Goal: Check status

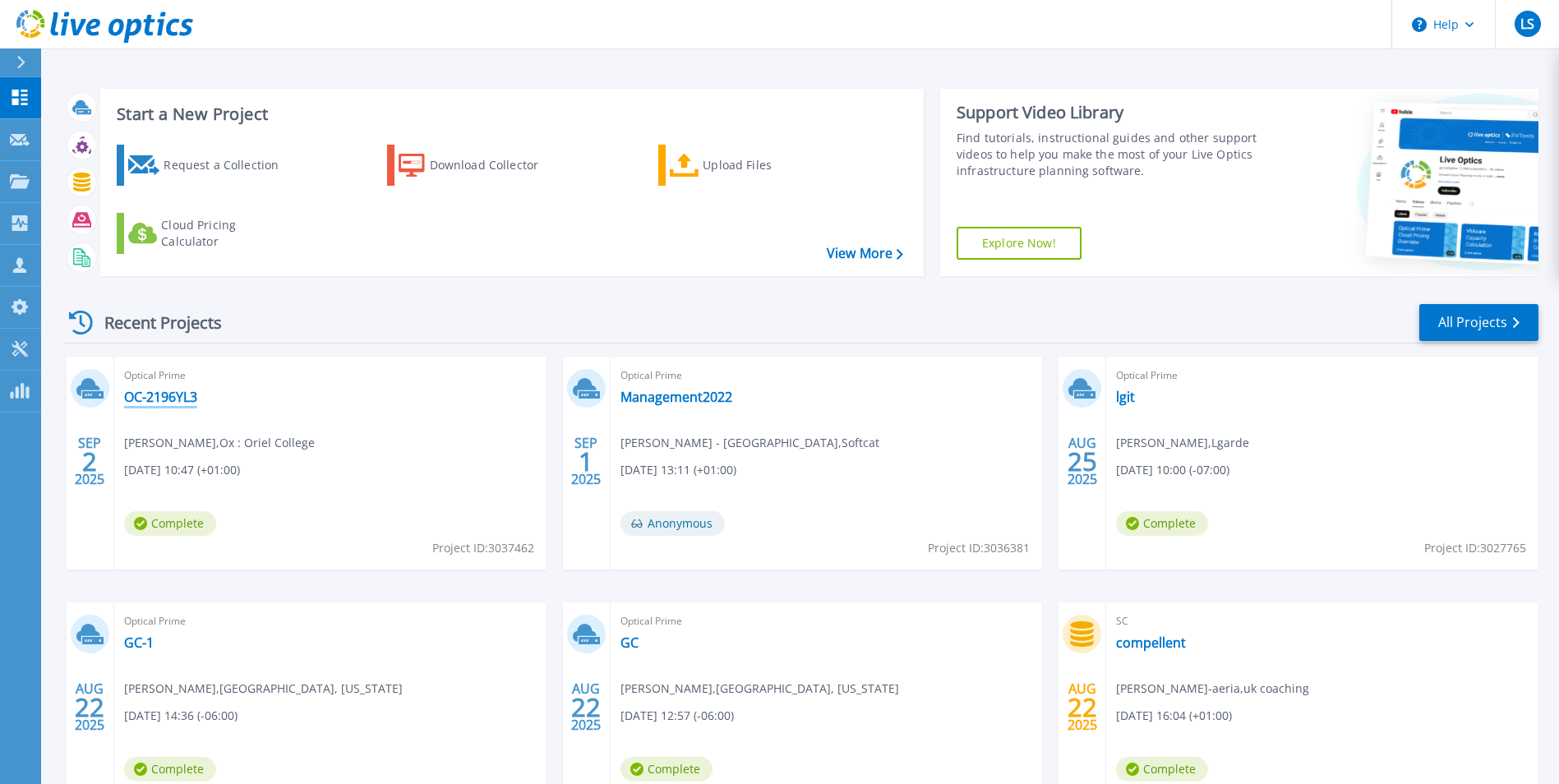
click at [155, 399] on link "OC-2196YL3" at bounding box center [160, 397] width 73 height 17
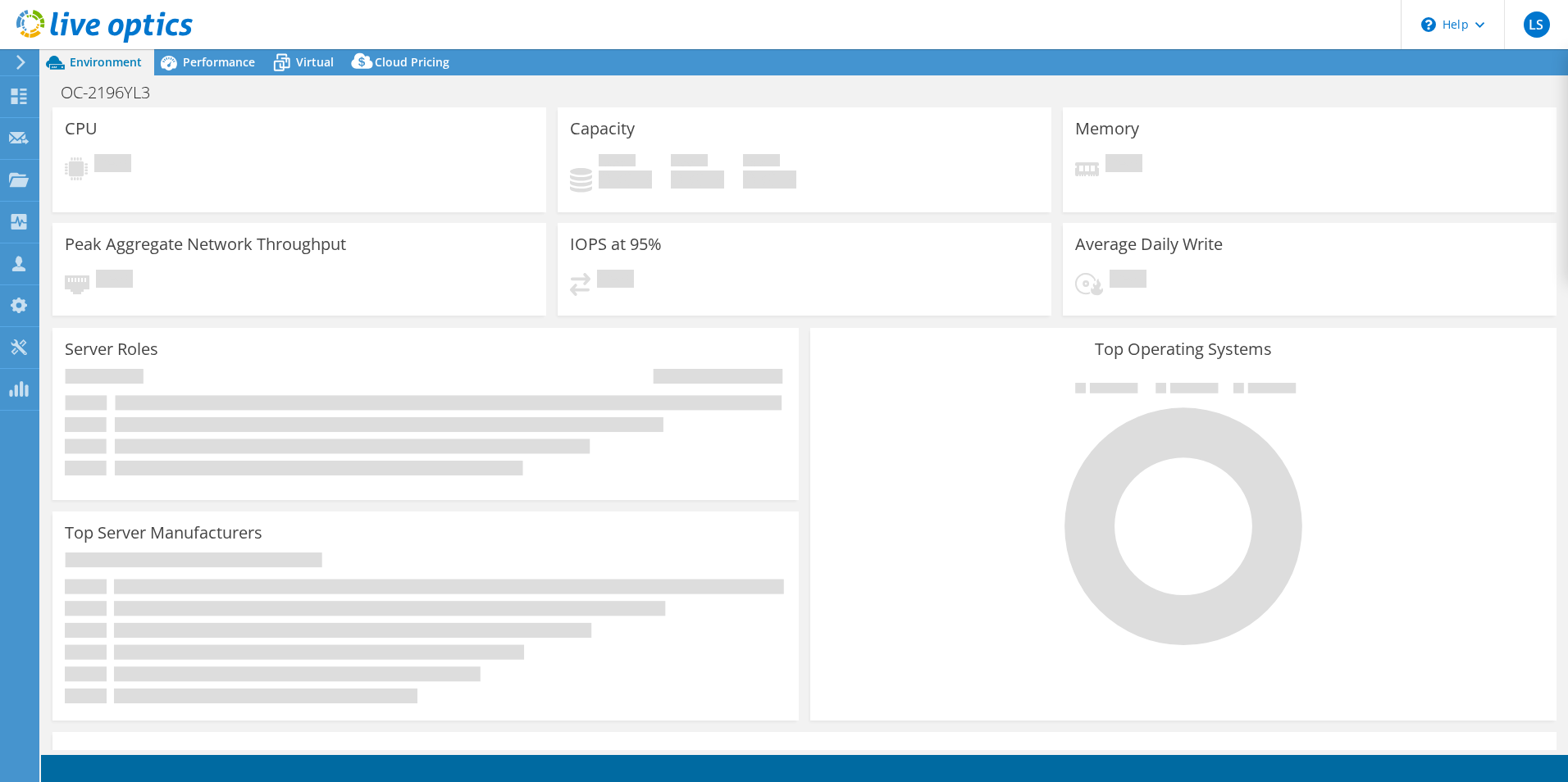
select select "USD"
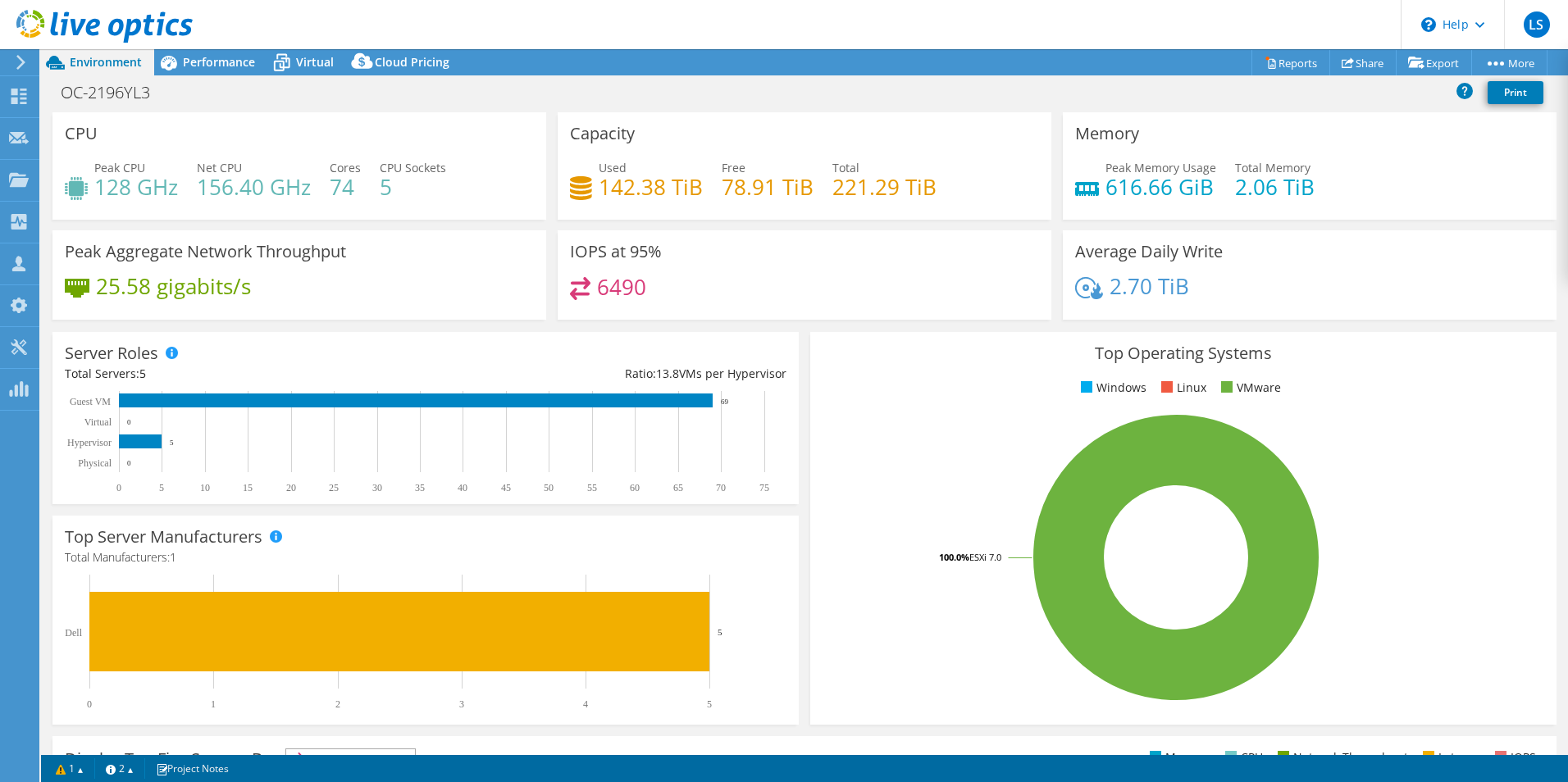
drag, startPoint x: 392, startPoint y: 326, endPoint x: 491, endPoint y: 99, distance: 247.6
click at [491, 99] on div "OC-2196YL3 Print" at bounding box center [804, 92] width 1527 height 31
click at [892, 327] on div "Top Operating Systems Windows Linux VMware 100.0% ESXi 7.0" at bounding box center [1183, 529] width 757 height 404
